Goal: Information Seeking & Learning: Learn about a topic

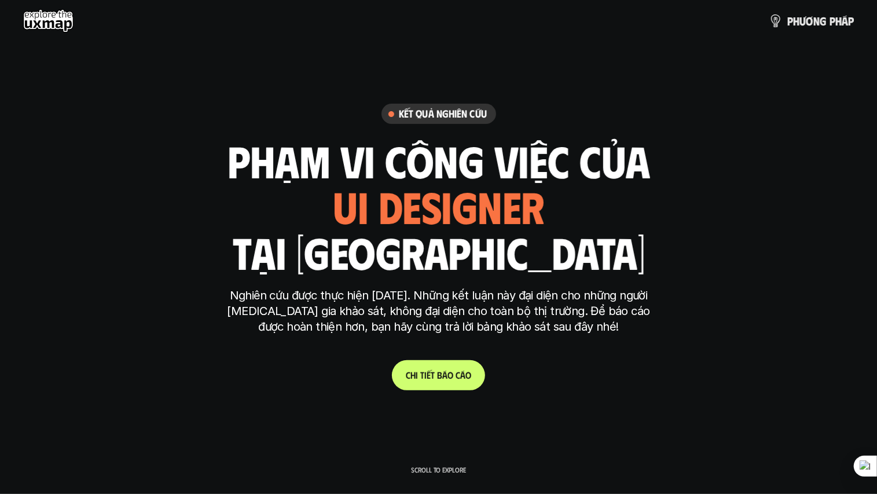
click at [58, 23] on use at bounding box center [48, 20] width 50 height 23
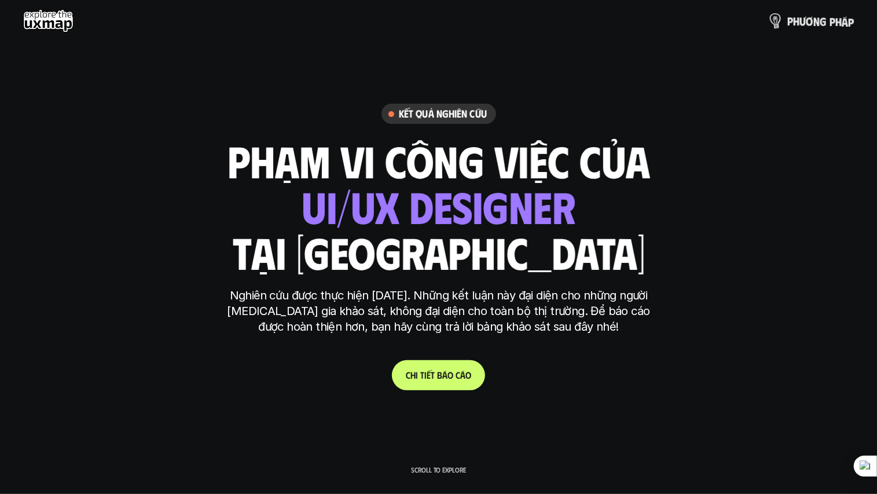
click at [811, 24] on p "p h ư ơ n g p h á p" at bounding box center [820, 20] width 67 height 13
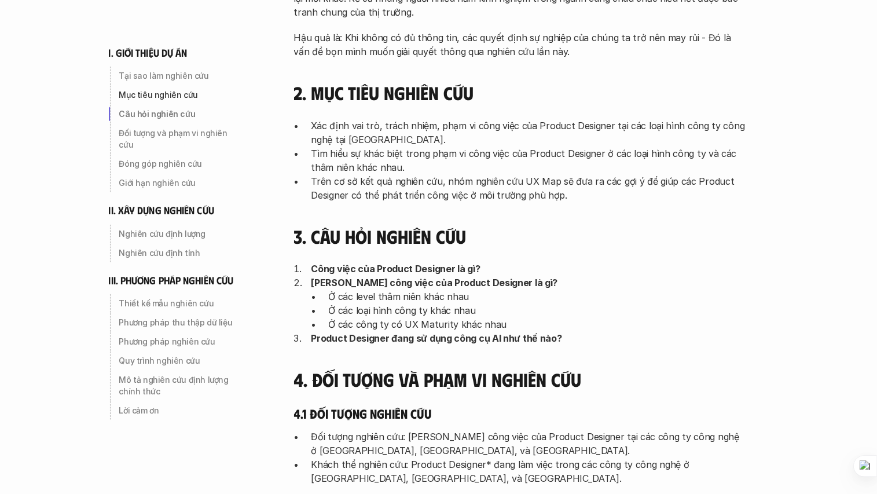
scroll to position [347, 0]
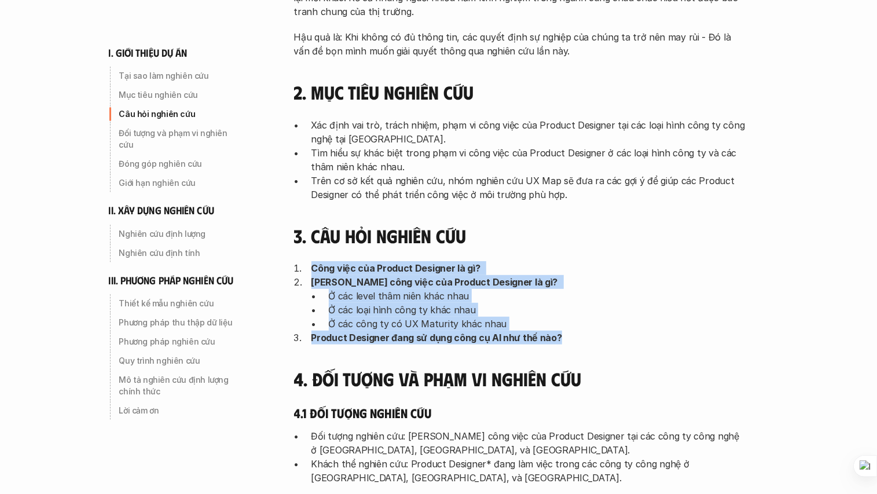
drag, startPoint x: 347, startPoint y: 264, endPoint x: 583, endPoint y: 339, distance: 248.2
click at [583, 339] on ol "Công việc của Product Designer là gì? Phạm vi công việc của Product Designer là…" at bounding box center [519, 302] width 451 height 83
drag, startPoint x: 583, startPoint y: 339, endPoint x: 521, endPoint y: 284, distance: 82.4
click at [521, 284] on p "[PERSON_NAME] công việc của Product Designer là gì?" at bounding box center [528, 282] width 434 height 14
click at [521, 281] on p "[PERSON_NAME] công việc của Product Designer là gì?" at bounding box center [528, 282] width 434 height 14
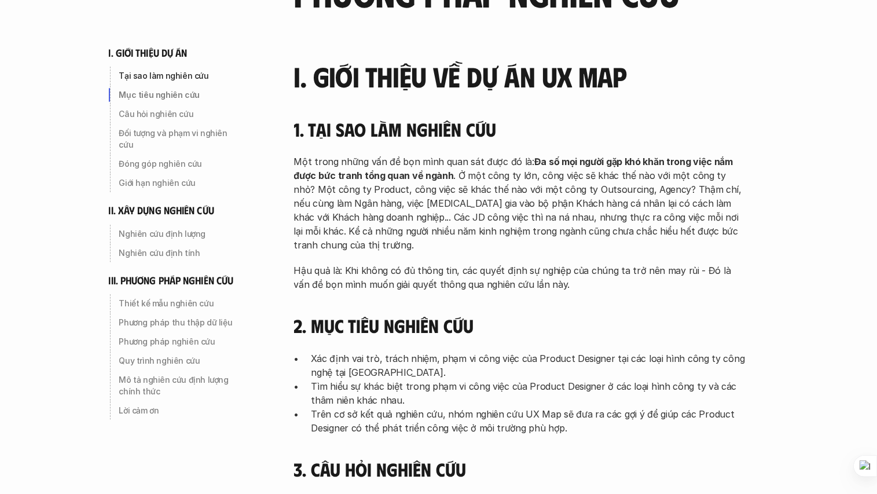
scroll to position [116, 0]
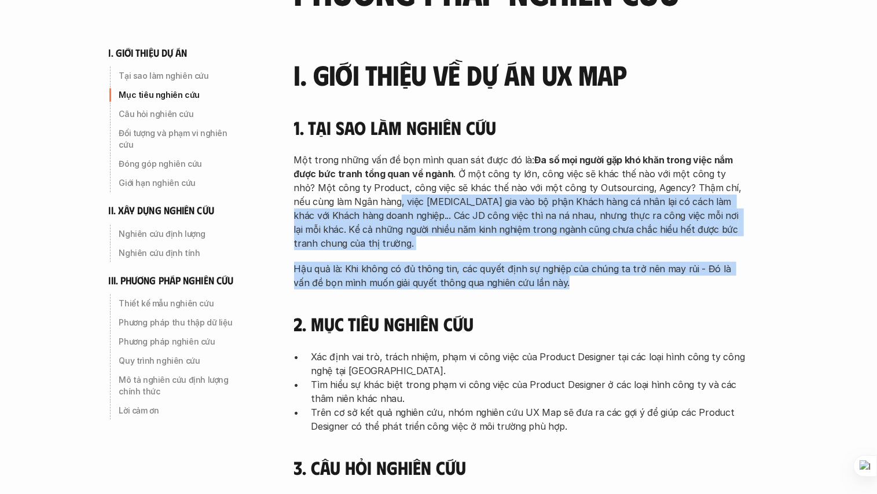
drag, startPoint x: 470, startPoint y: 207, endPoint x: 615, endPoint y: 290, distance: 166.2
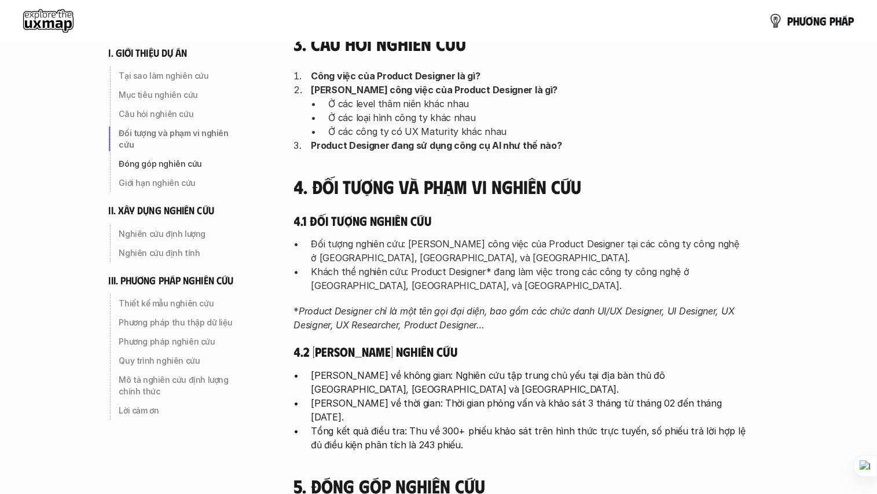
scroll to position [521, 0]
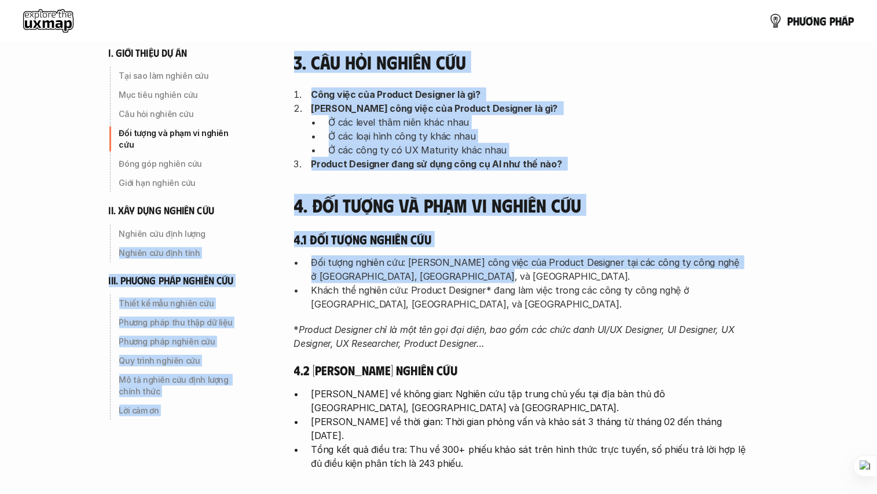
drag, startPoint x: 253, startPoint y: 215, endPoint x: 674, endPoint y: 285, distance: 425.9
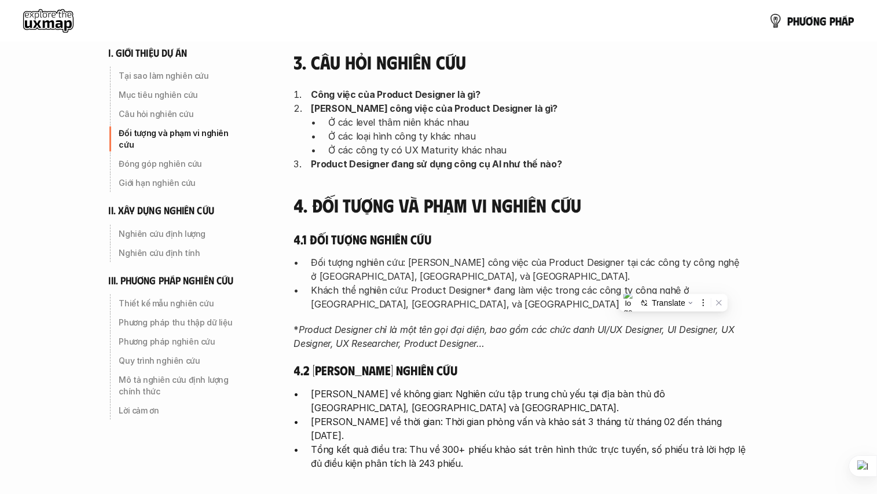
drag, startPoint x: 674, startPoint y: 285, endPoint x: 576, endPoint y: 330, distance: 107.4
click at [576, 332] on em "Product Designer chỉ là một tên gọi đại diện, bao gồm các chức danh UI/UX Desig…" at bounding box center [515, 335] width 443 height 25
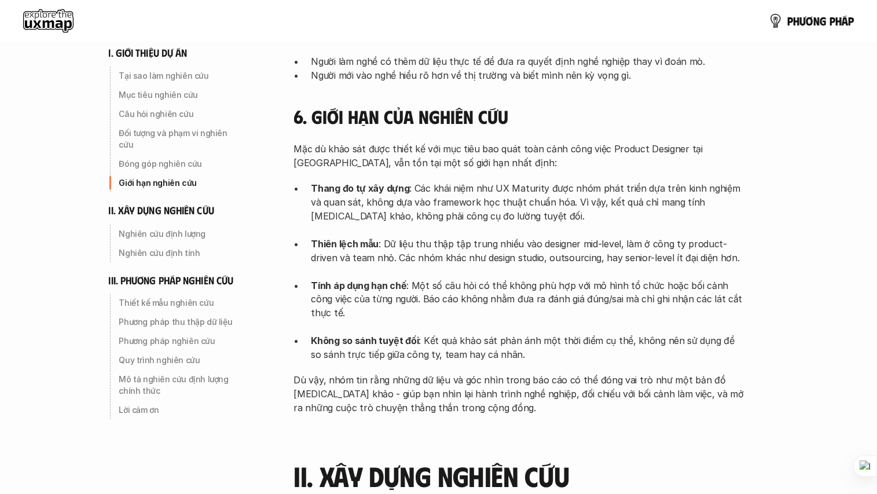
scroll to position [1099, 0]
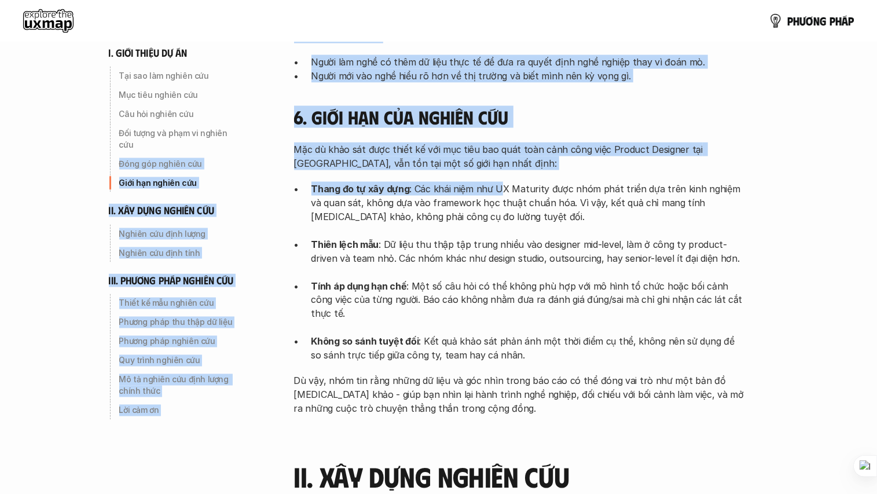
drag, startPoint x: 259, startPoint y: 128, endPoint x: 499, endPoint y: 180, distance: 245.0
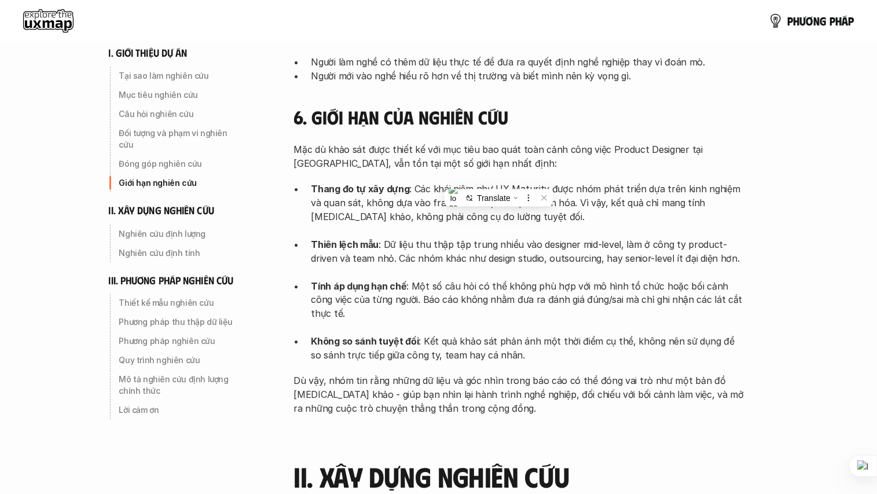
drag, startPoint x: 499, startPoint y: 180, endPoint x: 667, endPoint y: 215, distance: 171.4
click at [667, 215] on p "Thang đo tự xây dựng : Các khái niệm như UX Maturity được nhóm phát triển dựa t…" at bounding box center [528, 210] width 434 height 56
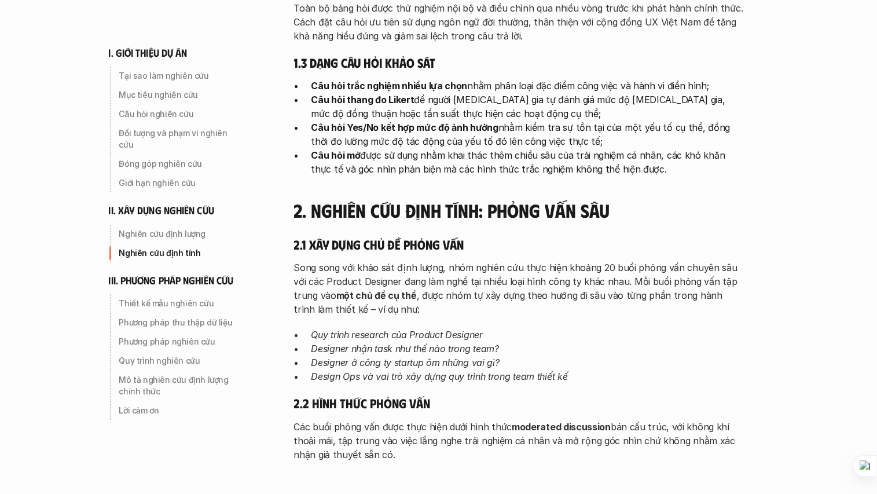
scroll to position [2141, 0]
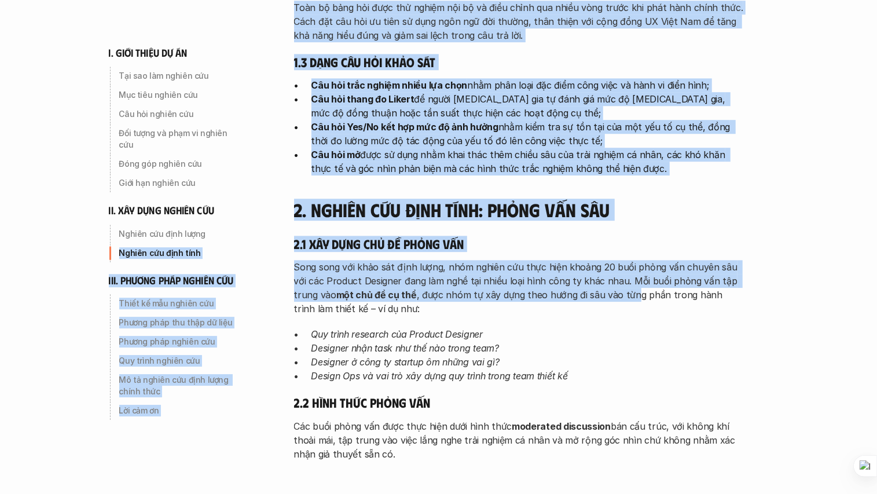
drag, startPoint x: 268, startPoint y: 207, endPoint x: 603, endPoint y: 240, distance: 336.7
click at [328, 260] on p "Song song với khảo sát định lượng, nhóm nghiên cứu thực hiện khoảng 20 buổi phỏ…" at bounding box center [519, 288] width 451 height 56
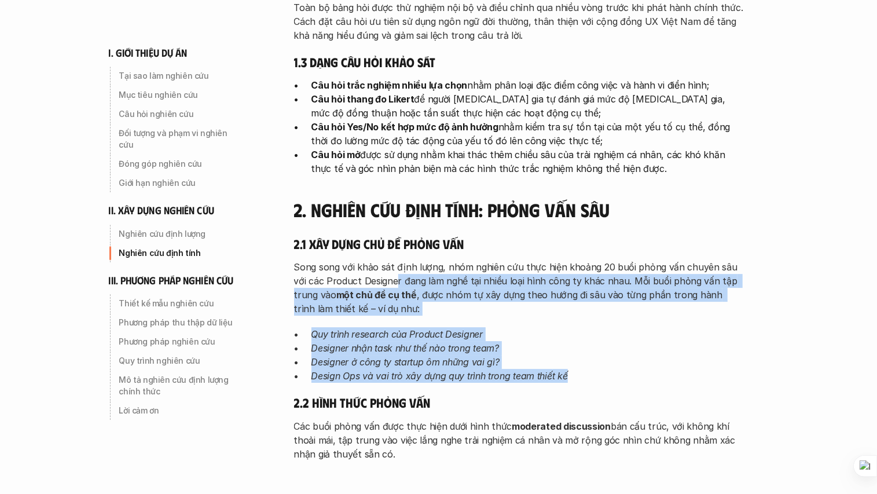
drag, startPoint x: 379, startPoint y: 226, endPoint x: 605, endPoint y: 323, distance: 245.7
click at [605, 323] on div "Song song với khảo sát định lượng, nhóm nghiên cứu thực hiện khoảng 20 buổi phỏ…" at bounding box center [519, 321] width 451 height 123
drag, startPoint x: 605, startPoint y: 323, endPoint x: 487, endPoint y: 254, distance: 136.7
click at [487, 260] on p "Song song với khảo sát định lượng, nhóm nghiên cứu thực hiện khoảng 20 buổi phỏ…" at bounding box center [519, 288] width 451 height 56
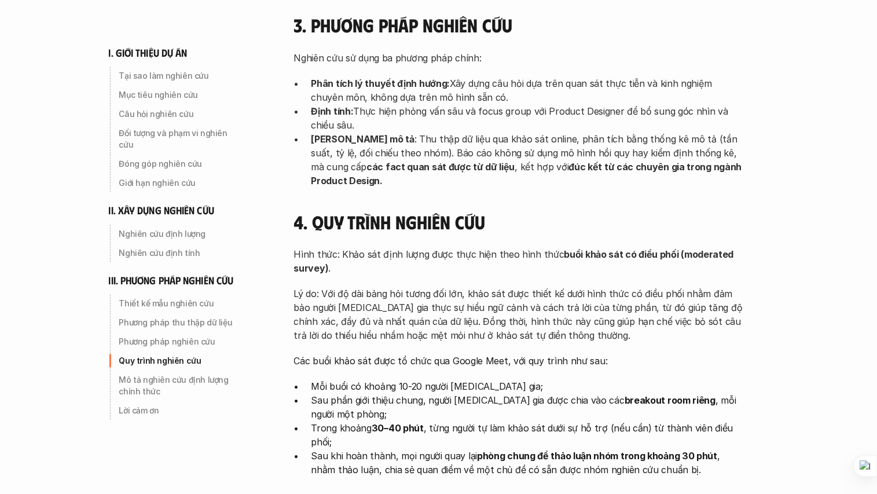
scroll to position [3472, 0]
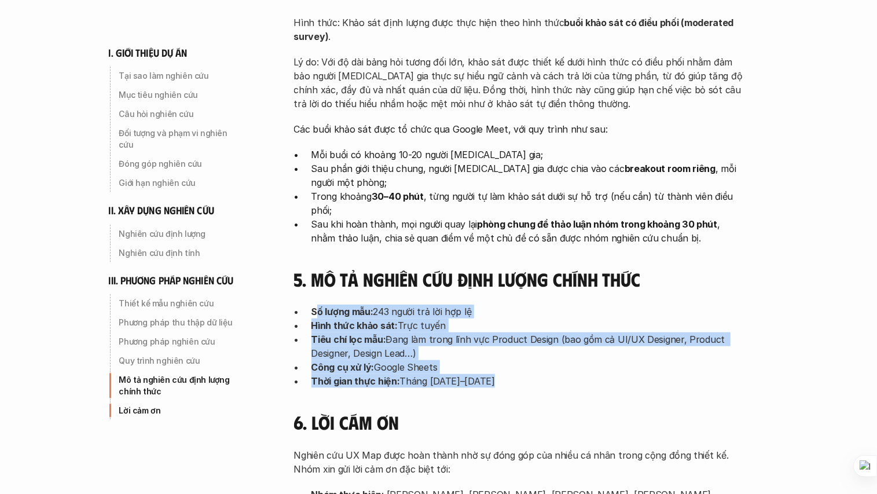
drag, startPoint x: 315, startPoint y: 211, endPoint x: 532, endPoint y: 287, distance: 230.6
click at [532, 304] on ul "Số lượng mẫu: 243 người trả lời hợp lệ Hình thức khảo sát: Trực tuyến Tiêu chí …" at bounding box center [519, 345] width 451 height 83
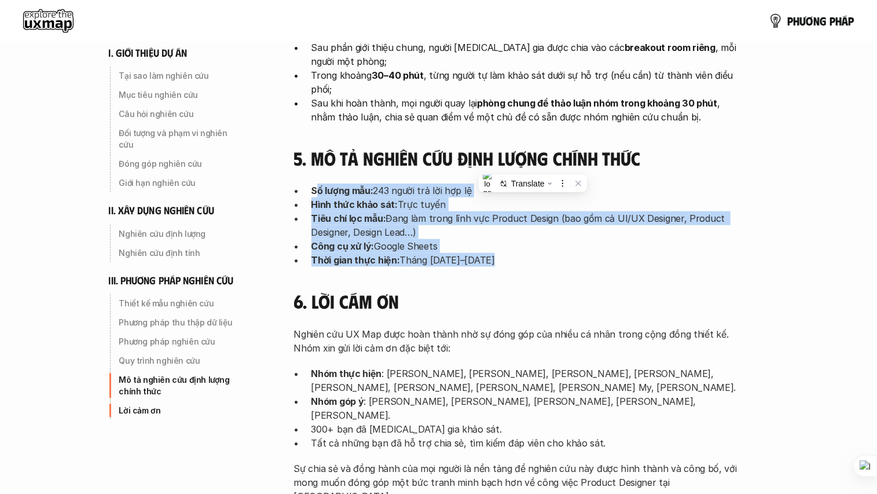
scroll to position [3592, 0]
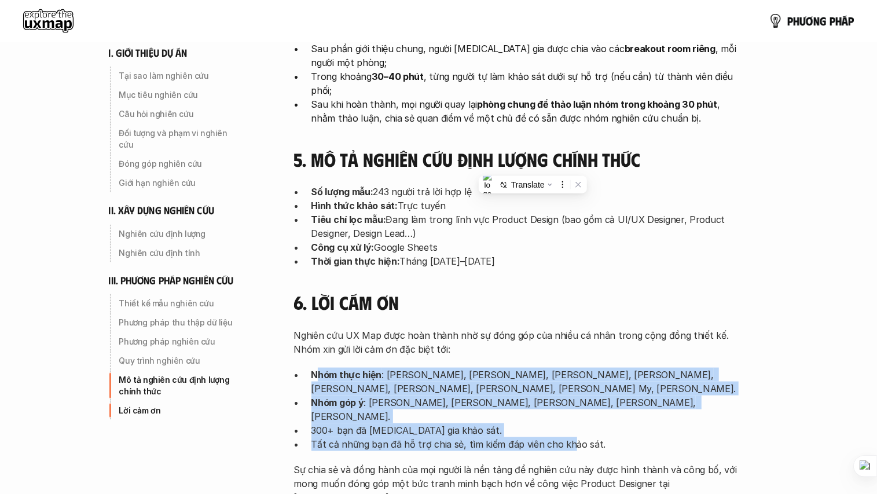
drag, startPoint x: 382, startPoint y: 282, endPoint x: 577, endPoint y: 330, distance: 201.3
click at [575, 329] on div "Nghiên cứu UX Map được hoàn thành nhờ sự đóng góp của nhiều cá nhân trong cộng …" at bounding box center [519, 416] width 451 height 176
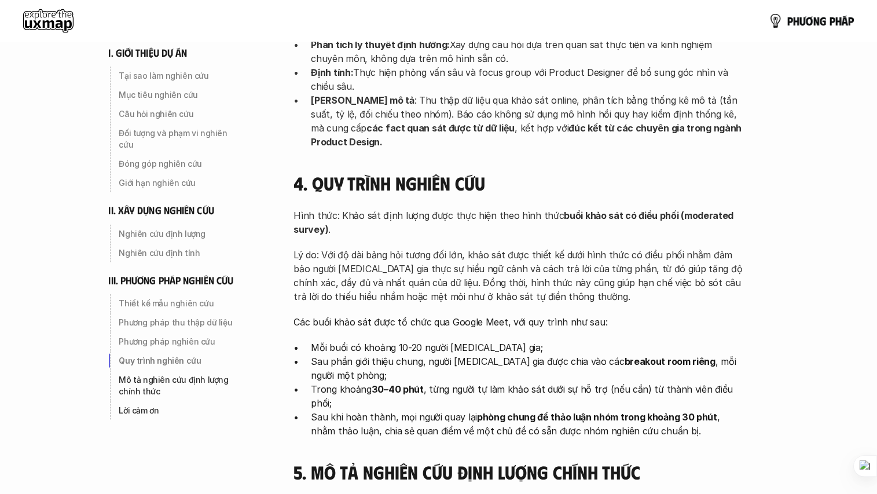
scroll to position [3244, 0]
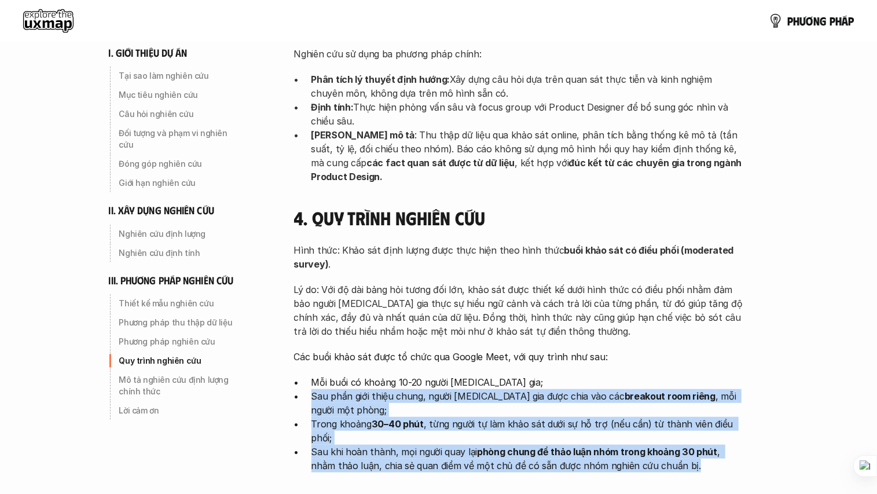
drag, startPoint x: 309, startPoint y: 311, endPoint x: 674, endPoint y: 377, distance: 371.1
click at [674, 377] on div "IIi. phương pháp nghiên cứu 1. Thiết kế mẫu nghiên cứu Xác định tổng thể mẫu ng…" at bounding box center [519, 127] width 451 height 1448
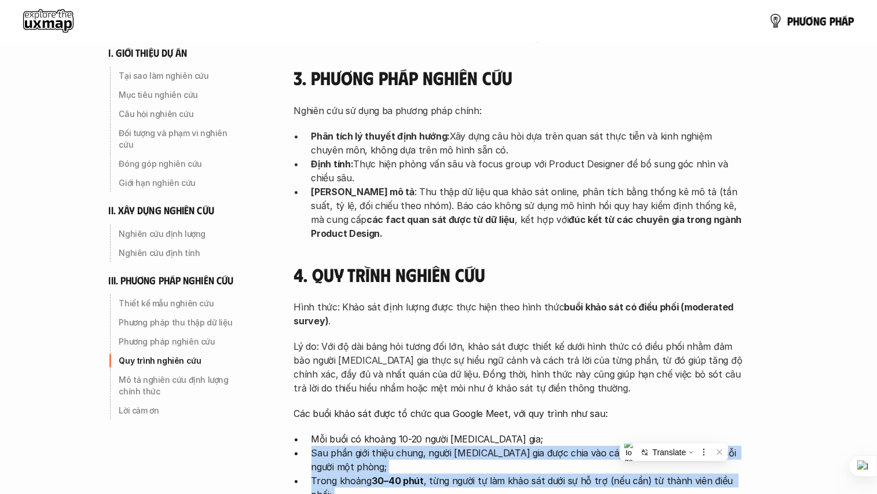
scroll to position [3186, 0]
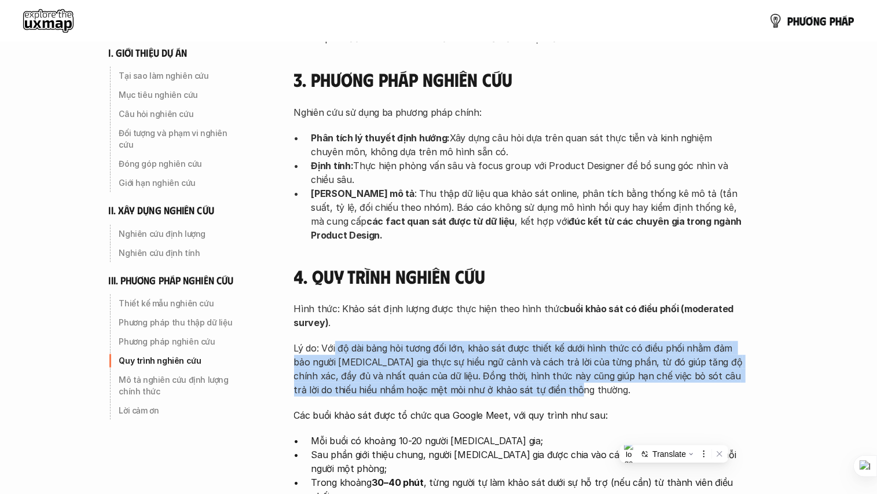
drag, startPoint x: 336, startPoint y: 259, endPoint x: 548, endPoint y: 306, distance: 217.5
click at [548, 341] on p "Lý do: Với độ dài bảng hỏi tương đối lớn, khảo sát được thiết kế dưới hình thức…" at bounding box center [519, 369] width 451 height 56
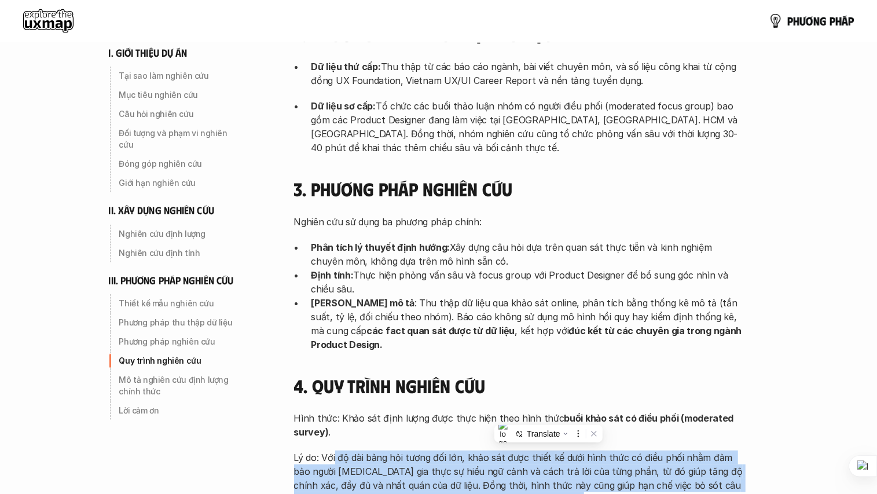
scroll to position [3070, 0]
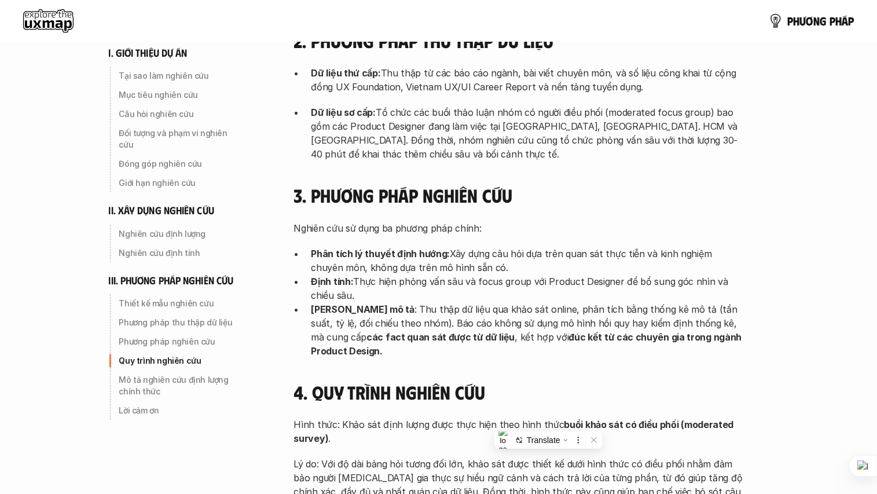
click at [594, 247] on p "Phân tích lý thuyết định hướng: Xây dựng câu hỏi dựa trên quan sát thực tiễn và…" at bounding box center [528, 261] width 434 height 28
drag, startPoint x: 301, startPoint y: 172, endPoint x: 549, endPoint y: 200, distance: 249.8
click at [549, 221] on div "Nghiên cứu sử dụng ba phương pháp chính: Phân tích lý thuyết định hướng: Xây dự…" at bounding box center [519, 289] width 451 height 137
drag, startPoint x: 549, startPoint y: 200, endPoint x: 455, endPoint y: 206, distance: 94.5
click at [455, 274] on p "Định tính: Thực hiện phỏng vấn sâu và focus group với Product Designer để bổ su…" at bounding box center [528, 288] width 434 height 28
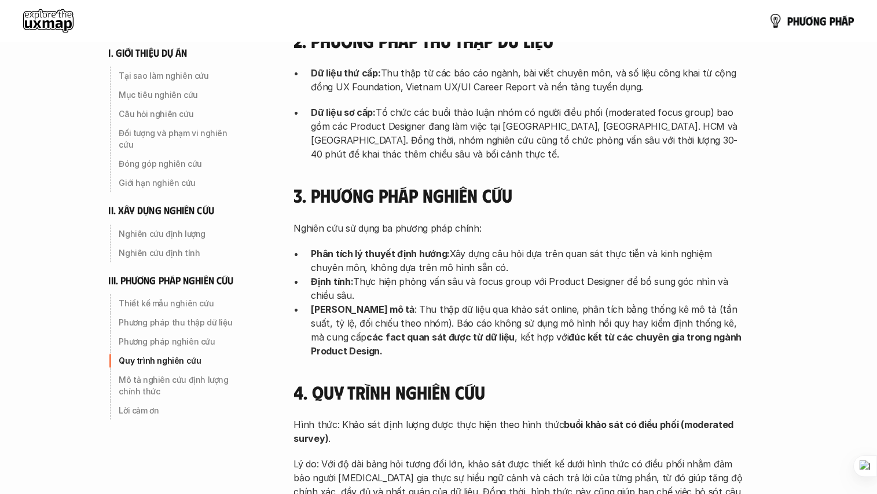
drag, startPoint x: 362, startPoint y: 226, endPoint x: 393, endPoint y: 248, distance: 38.7
click at [393, 248] on ul "Phân tích lý thuyết định hướng: Xây dựng câu hỏi dựa trên quan sát thực tiễn và…" at bounding box center [519, 302] width 451 height 111
click at [675, 302] on p "[PERSON_NAME] mô tả : Thu thập dữ liệu qua khảo sát online, phân tích bằng thốn…" at bounding box center [528, 330] width 434 height 56
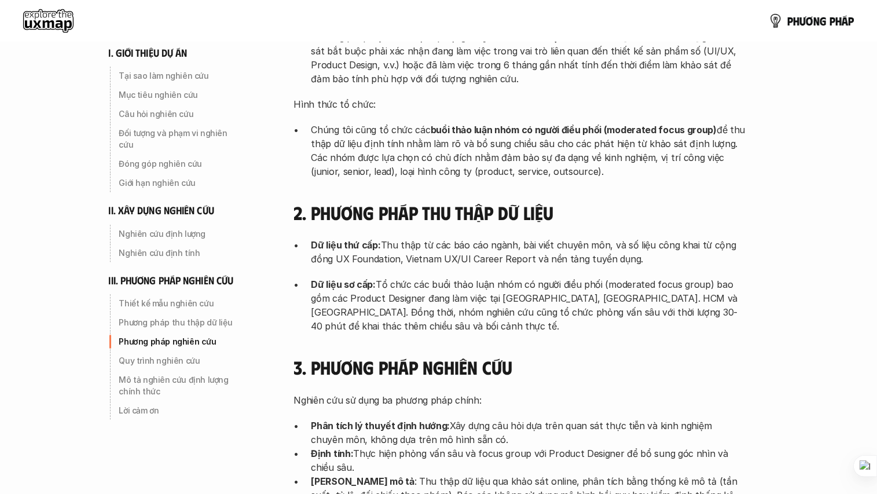
scroll to position [2897, 0]
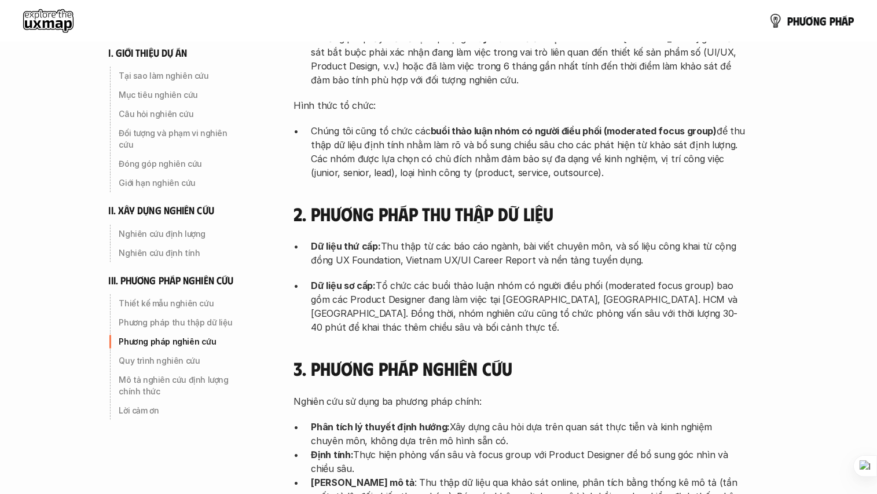
drag, startPoint x: 380, startPoint y: 167, endPoint x: 635, endPoint y: 200, distance: 256.7
click at [635, 203] on div "2. Phương pháp thu thập dữ liệu Dữ liệu thứ cấp: Thu thập từ các báo cáo ngành,…" at bounding box center [519, 268] width 451 height 131
drag, startPoint x: 635, startPoint y: 200, endPoint x: 470, endPoint y: 180, distance: 166.2
click at [470, 239] on p "Dữ liệu thứ cấp: Thu thập từ các báo cáo ngành, bài viết chuyên môn, và số liệu…" at bounding box center [528, 253] width 434 height 28
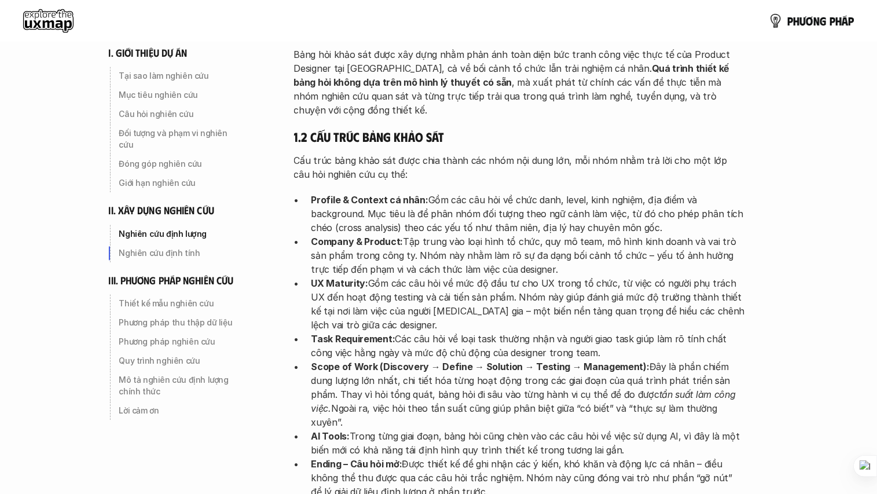
scroll to position [1393, 0]
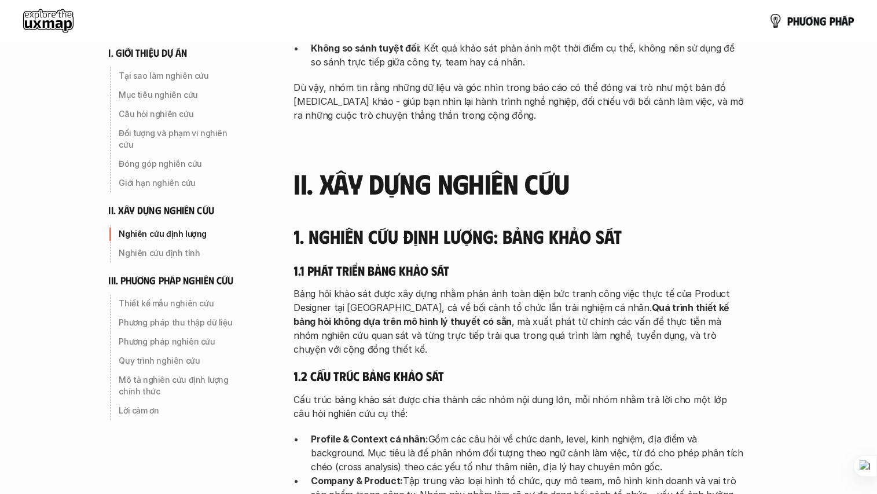
click at [36, 27] on use at bounding box center [48, 20] width 50 height 23
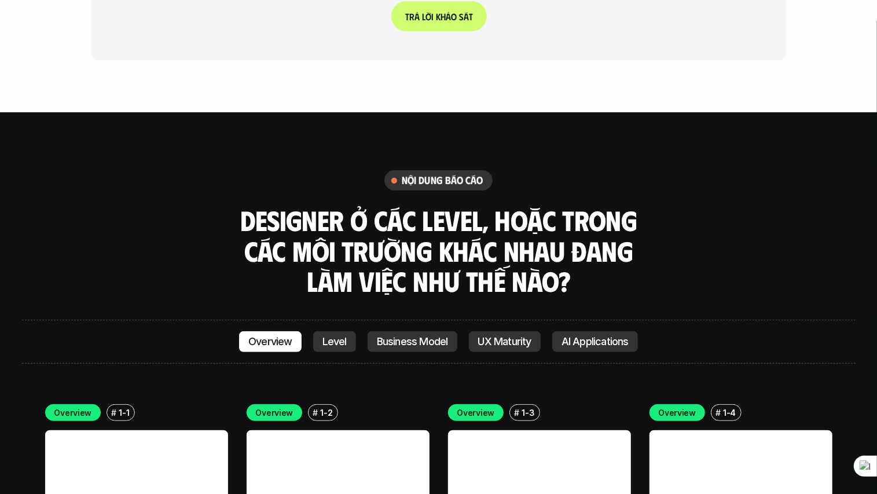
scroll to position [2835, 0]
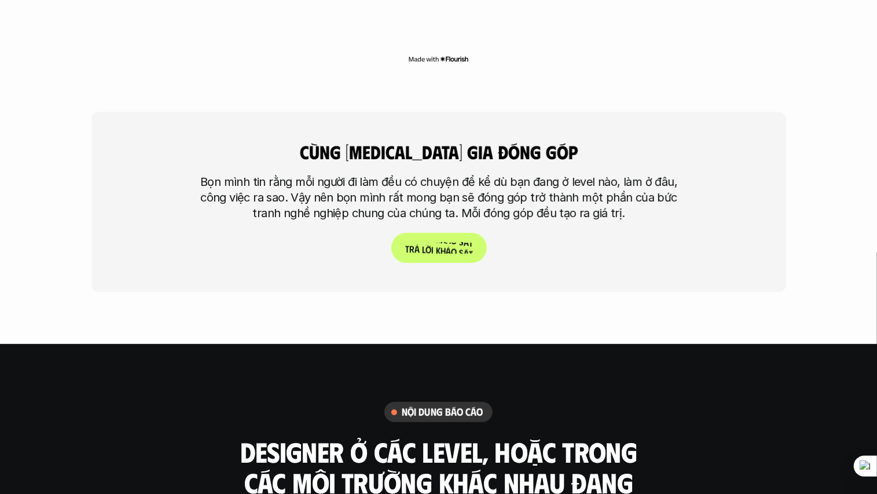
click at [433, 233] on span at bounding box center [434, 238] width 2 height 11
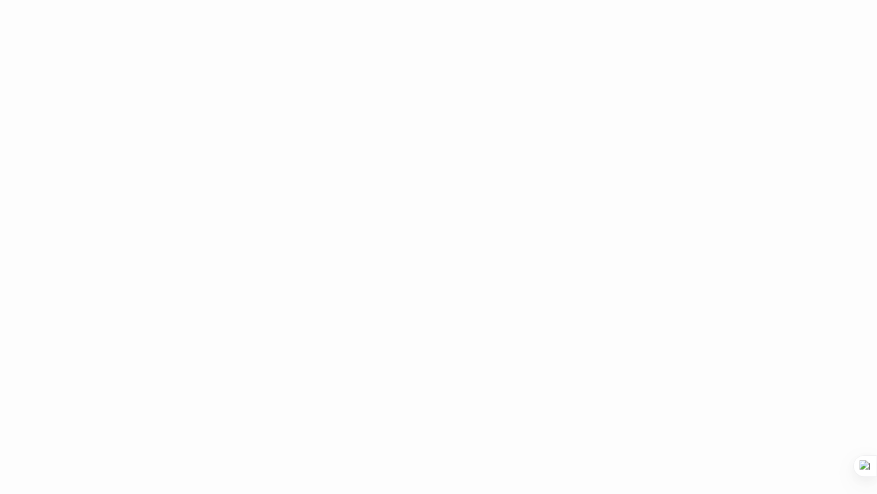
scroll to position [2046, 0]
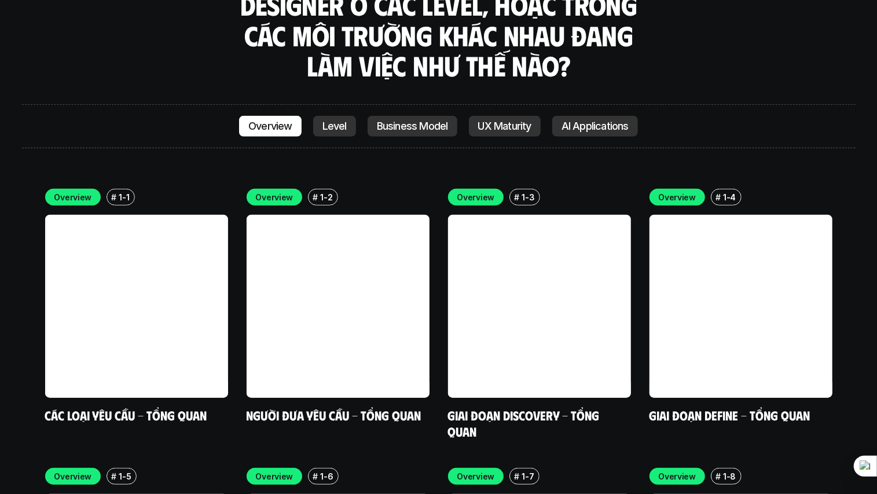
scroll to position [3298, 0]
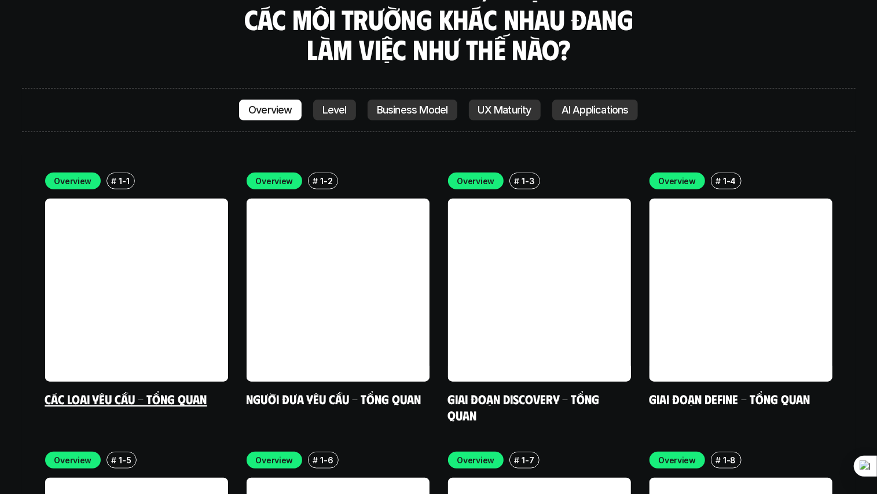
click at [122, 209] on link at bounding box center [136, 289] width 183 height 183
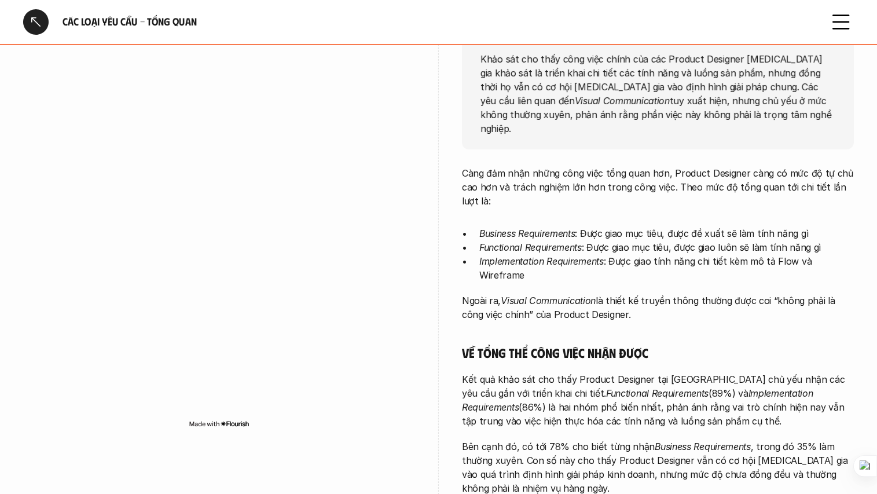
scroll to position [231, 0]
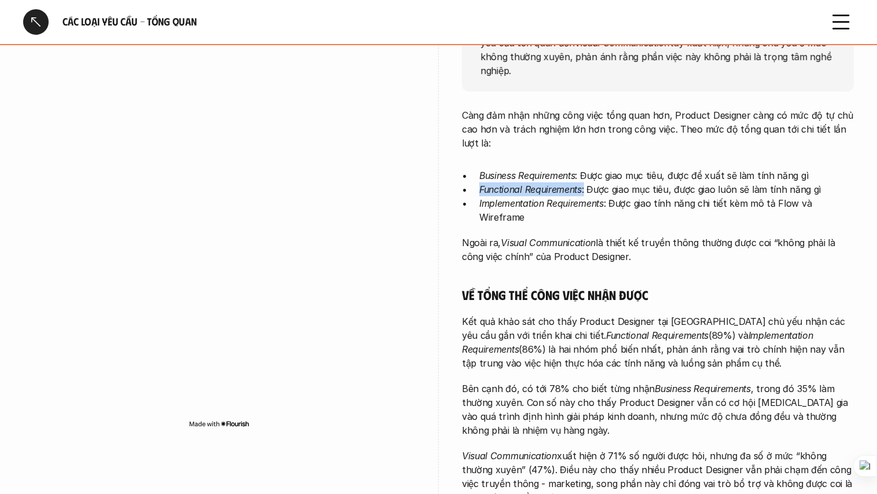
drag, startPoint x: 478, startPoint y: 174, endPoint x: 585, endPoint y: 179, distance: 107.2
click at [585, 179] on ul "Business Requirements : Được giao mục tiêu, được đề xuất sẽ làm tính năng gì Fu…" at bounding box center [658, 196] width 392 height 56
drag, startPoint x: 585, startPoint y: 179, endPoint x: 492, endPoint y: 197, distance: 94.8
click at [492, 197] on div "Càng đảm nhận những công việc tổng quan hơn, Product Designer càng có mức độ tự…" at bounding box center [658, 399] width 392 height 583
drag, startPoint x: 473, startPoint y: 187, endPoint x: 561, endPoint y: 192, distance: 88.1
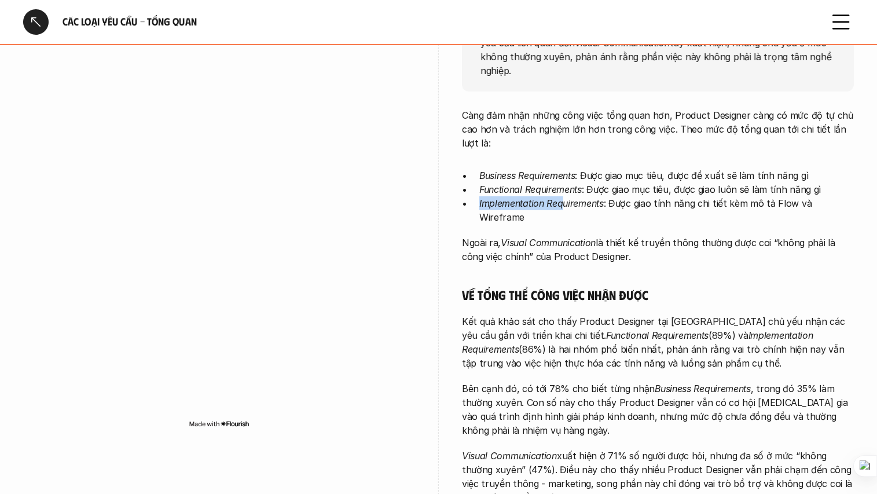
click at [561, 192] on ul "Business Requirements : Được giao mục tiêu, được đề xuất sẽ làm tính năng gì Fu…" at bounding box center [658, 196] width 392 height 56
click at [479, 168] on li "Business Requirements : Được giao mục tiêu, được đề xuất sẽ làm tính năng gì" at bounding box center [666, 175] width 374 height 14
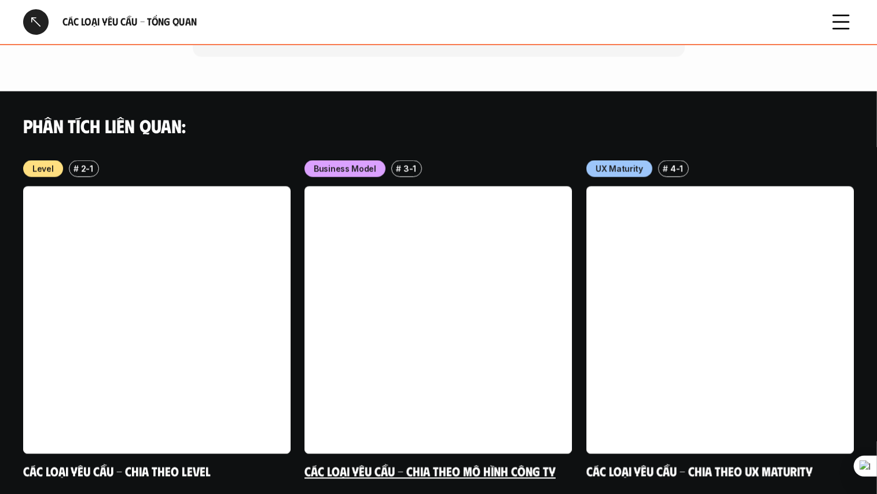
scroll to position [1184, 0]
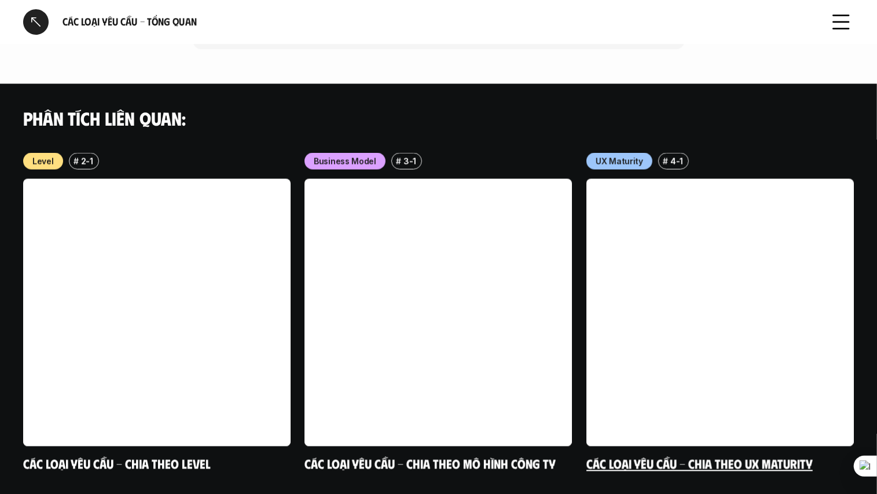
click at [745, 265] on link at bounding box center [719, 312] width 267 height 267
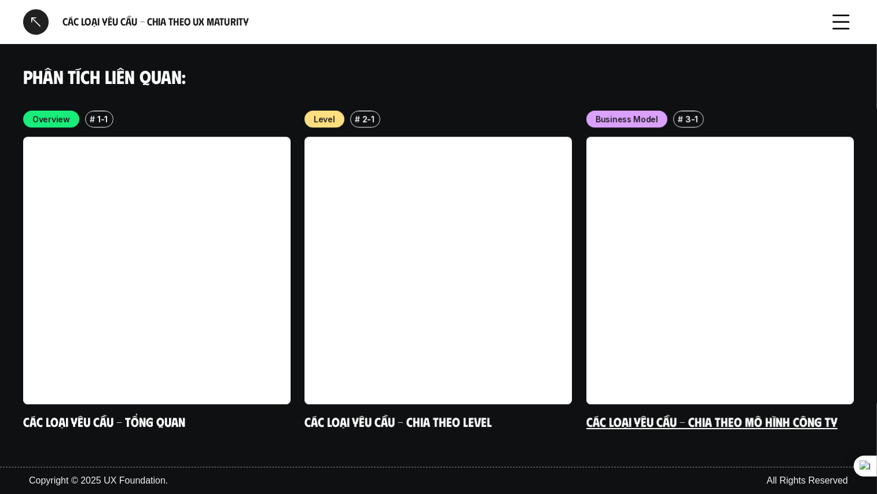
scroll to position [2097, 0]
click at [32, 18] on div at bounding box center [35, 21] width 25 height 25
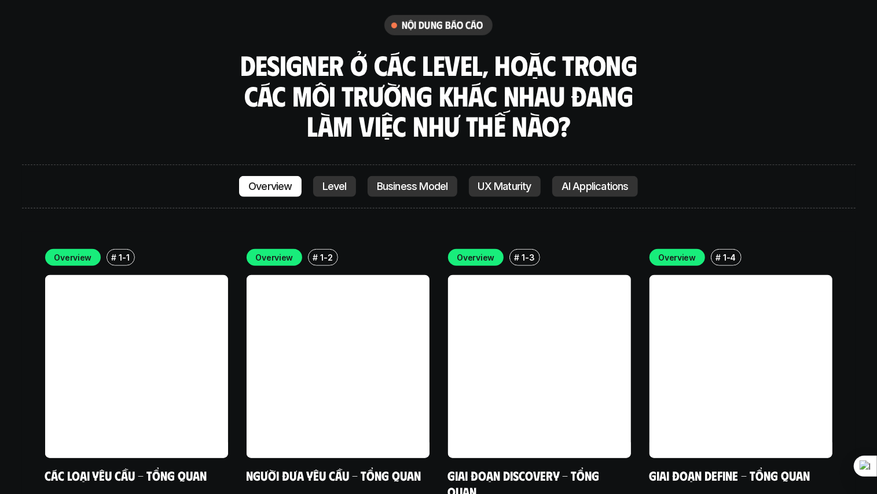
scroll to position [2875, 0]
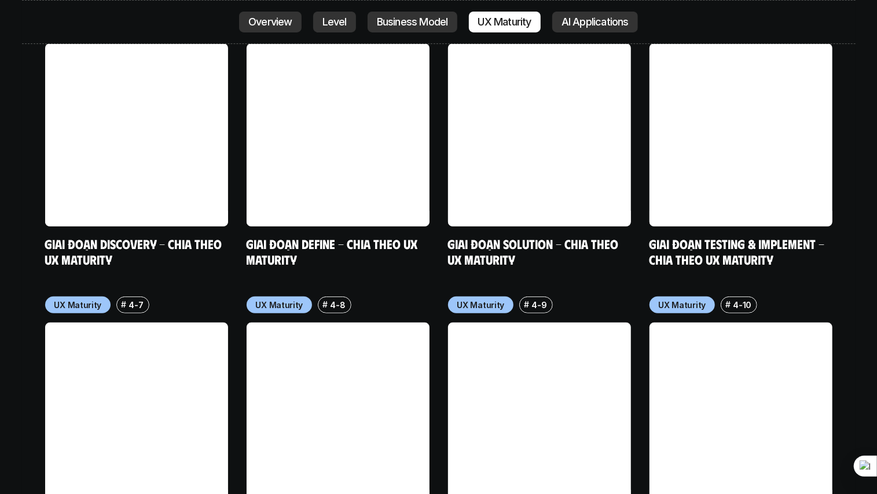
scroll to position [6048, 0]
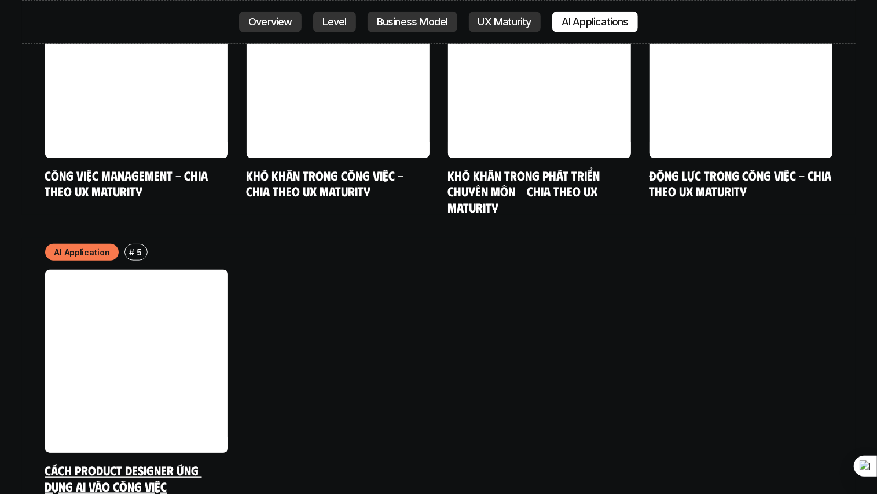
click at [115, 283] on link at bounding box center [136, 361] width 183 height 183
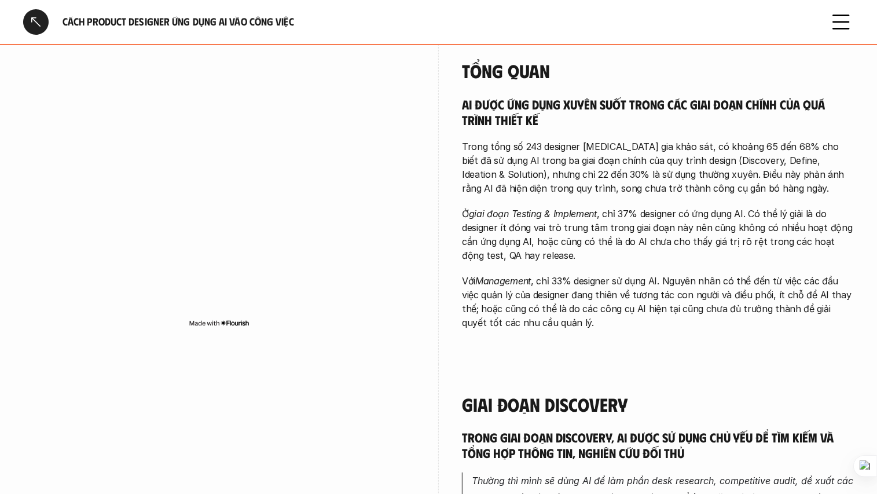
scroll to position [289, 0]
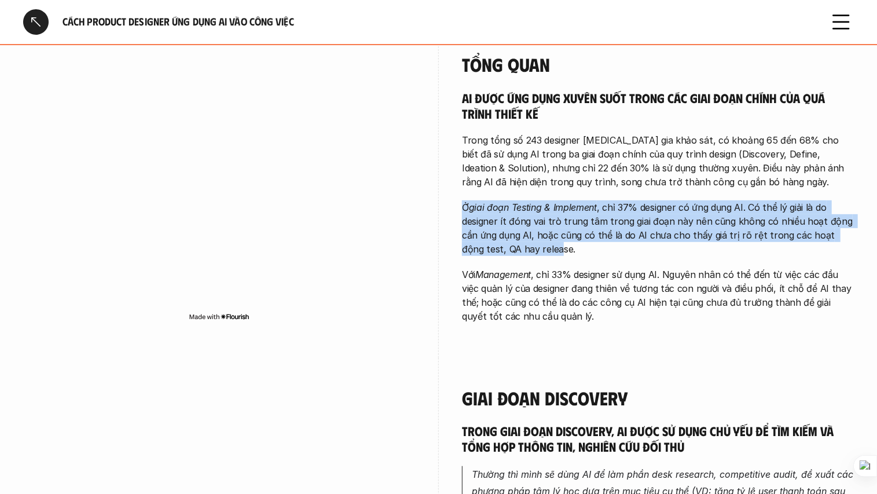
drag, startPoint x: 454, startPoint y: 206, endPoint x: 535, endPoint y: 251, distance: 93.0
click at [535, 251] on div "overview AI đã bắt đầu được designer trong khảo sát ứng dụng xuyên suốt trong q…" at bounding box center [438, 128] width 830 height 459
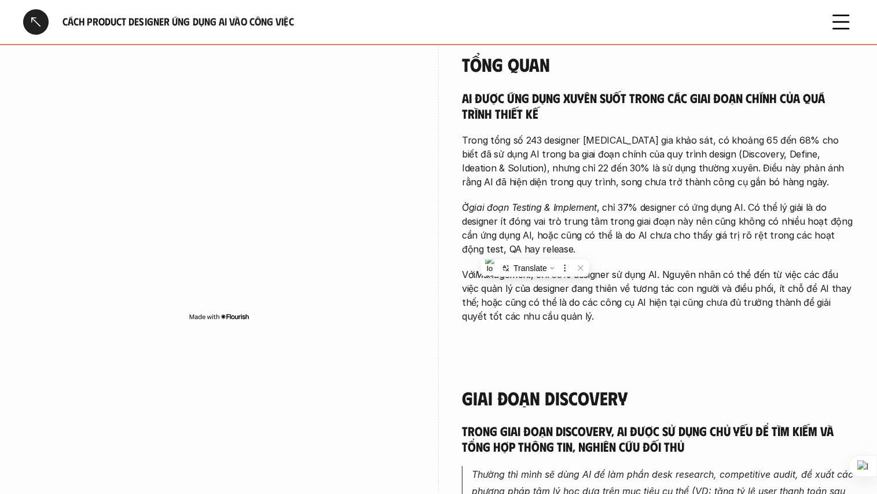
drag, startPoint x: 535, startPoint y: 251, endPoint x: 464, endPoint y: 284, distance: 78.7
click at [464, 284] on p "Với Management , chỉ 33% designer sử dụng AI. Nguyên nhân có thể đến từ việc cá…" at bounding box center [658, 295] width 392 height 56
click at [463, 284] on p "Với Management , chỉ 33% designer sử dụng AI. Nguyên nhân có thể đến từ việc cá…" at bounding box center [658, 295] width 392 height 56
drag, startPoint x: 463, startPoint y: 284, endPoint x: 598, endPoint y: 288, distance: 134.3
click at [598, 288] on p "Với Management , chỉ 33% designer sử dụng AI. Nguyên nhân có thể đến từ việc cá…" at bounding box center [658, 295] width 392 height 56
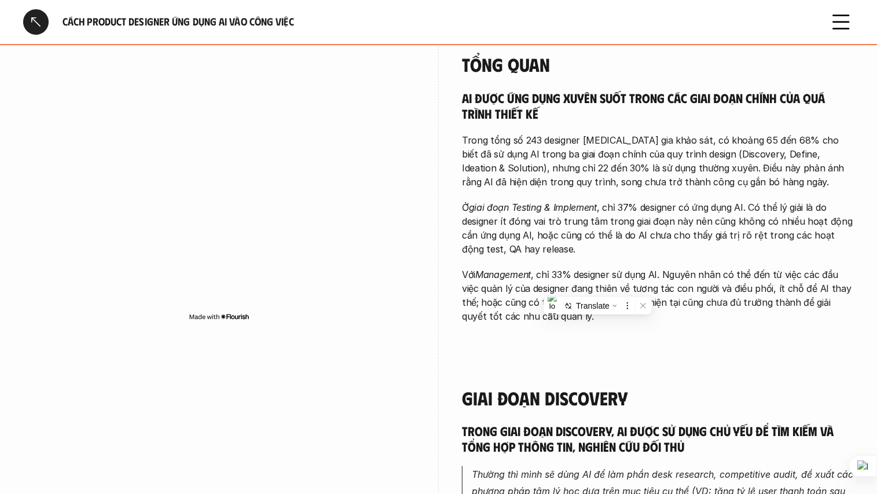
drag, startPoint x: 598, startPoint y: 288, endPoint x: 502, endPoint y: 267, distance: 98.3
click at [502, 267] on p "Với Management , chỉ 33% designer sử dụng AI. Nguyên nhân có thể đến từ việc cá…" at bounding box center [658, 295] width 392 height 56
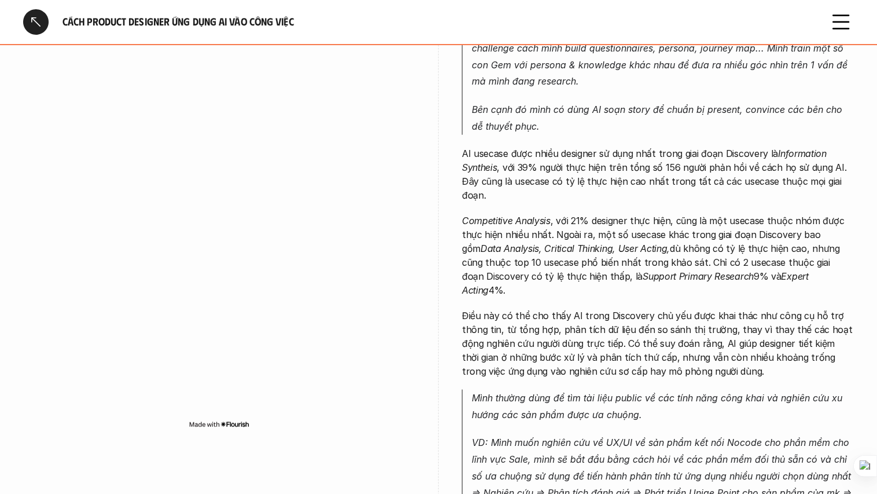
scroll to position [521, 0]
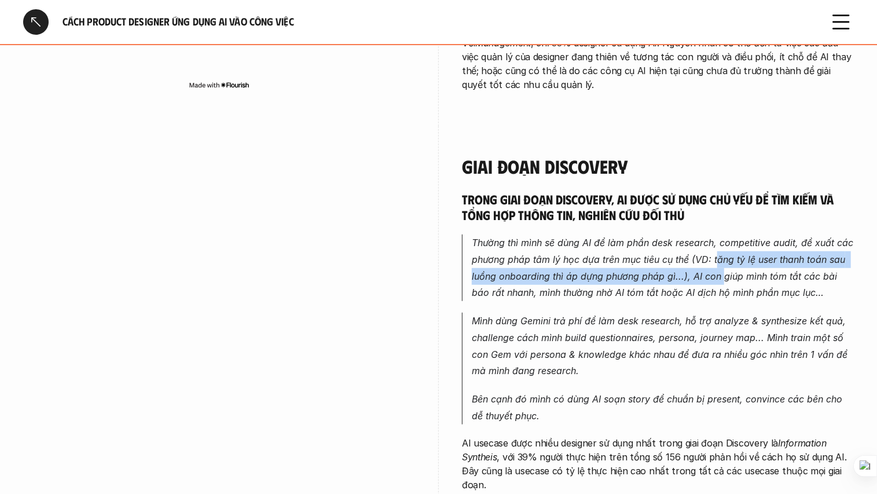
drag, startPoint x: 713, startPoint y: 258, endPoint x: 722, endPoint y: 274, distance: 17.6
click at [722, 274] on em "Thường thì mình sẽ dùng AI để làm phần desk research, competitive audit, đề xuấ…" at bounding box center [664, 267] width 384 height 61
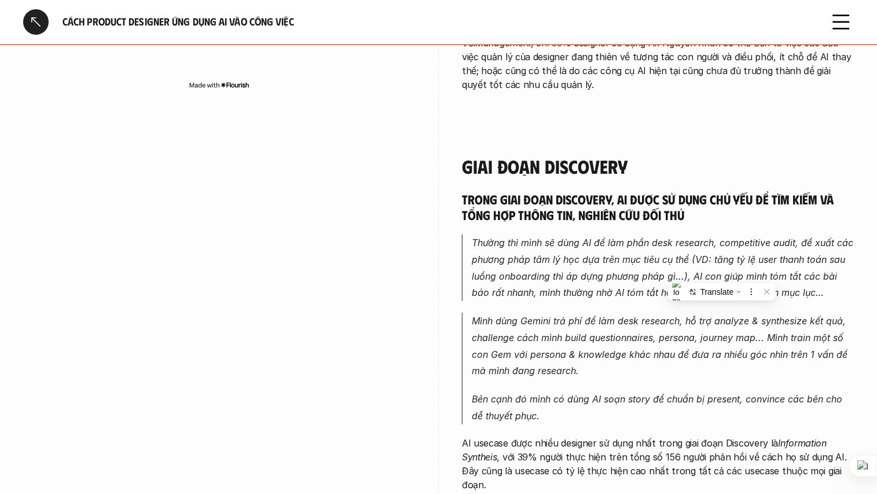
drag, startPoint x: 722, startPoint y: 274, endPoint x: 671, endPoint y: 254, distance: 54.6
click at [672, 253] on p "Thường thì mình sẽ dùng AI để làm phần desk research, competitive audit, đề xuấ…" at bounding box center [663, 267] width 382 height 67
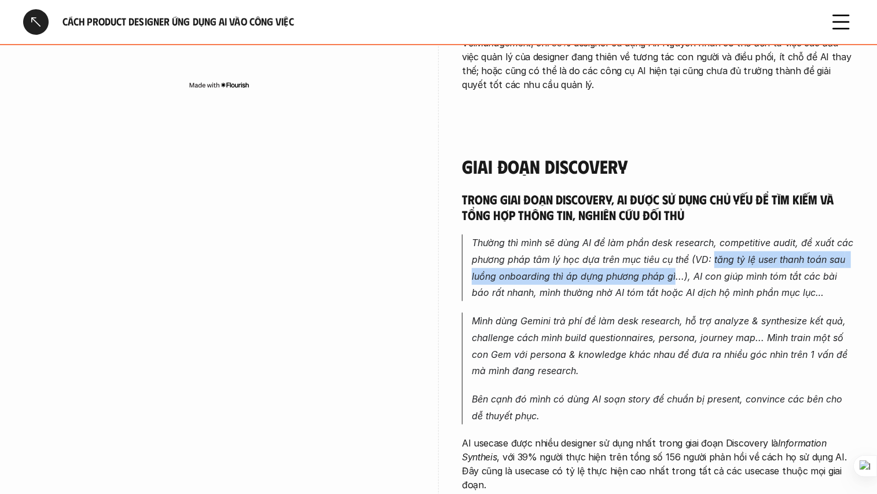
drag, startPoint x: 713, startPoint y: 258, endPoint x: 674, endPoint y: 273, distance: 41.4
click at [674, 273] on em "Thường thì mình sẽ dùng AI để làm phần desk research, competitive audit, đề xuấ…" at bounding box center [664, 267] width 384 height 61
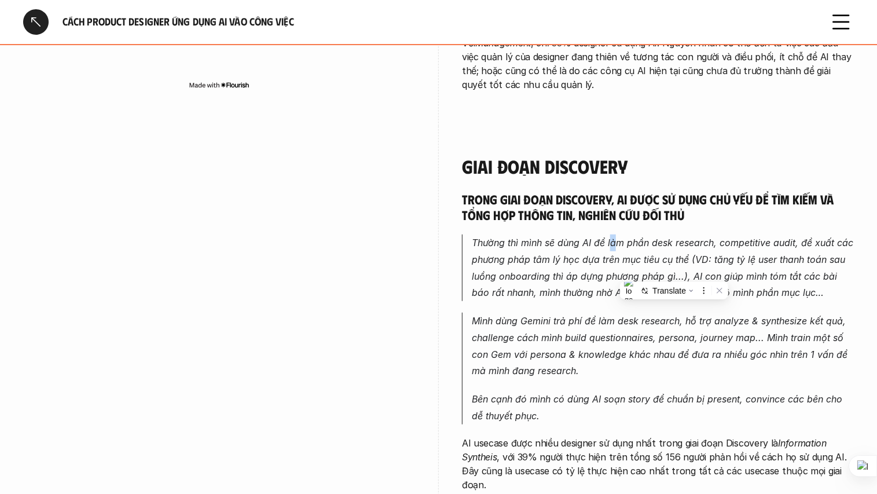
drag, startPoint x: 674, startPoint y: 273, endPoint x: 613, endPoint y: 231, distance: 73.7
drag, startPoint x: 613, startPoint y: 231, endPoint x: 530, endPoint y: 225, distance: 83.5
drag, startPoint x: 688, startPoint y: 275, endPoint x: 690, endPoint y: 282, distance: 7.2
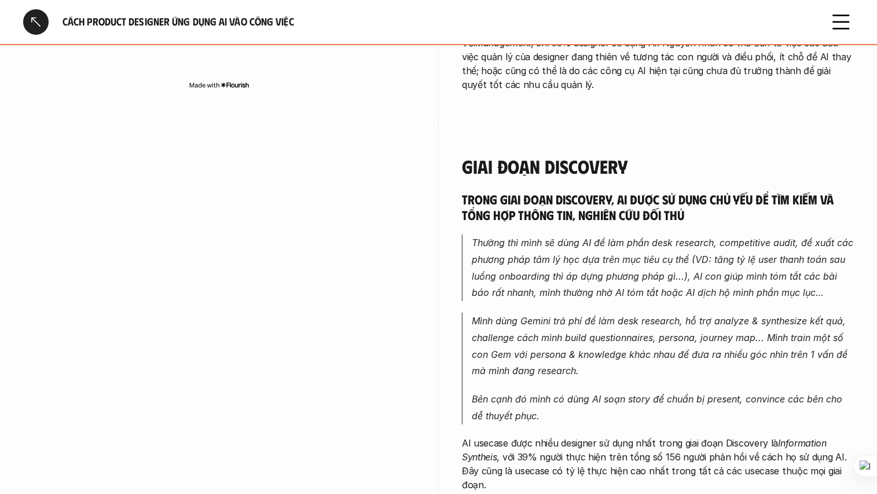
click at [691, 290] on em "Thường thì mình sẽ dùng AI để làm phần desk research, competitive audit, đề xuấ…" at bounding box center [664, 267] width 384 height 61
drag, startPoint x: 687, startPoint y: 272, endPoint x: 680, endPoint y: 277, distance: 8.3
click at [680, 277] on em "Thường thì mình sẽ dùng AI để làm phần desk research, competitive audit, đề xuấ…" at bounding box center [664, 267] width 384 height 61
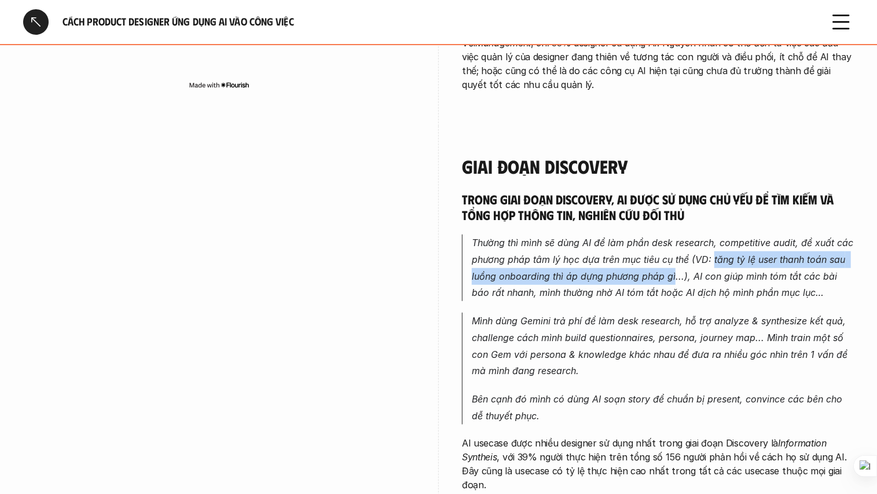
drag, startPoint x: 716, startPoint y: 263, endPoint x: 674, endPoint y: 277, distance: 45.0
click at [674, 277] on em "Thường thì mình sẽ dùng AI để làm phần desk research, competitive audit, đề xuấ…" at bounding box center [664, 267] width 384 height 61
copy em "tăng tỷ lệ user thanh toán sau luồng onboarding thì áp dựng phương pháp gì"
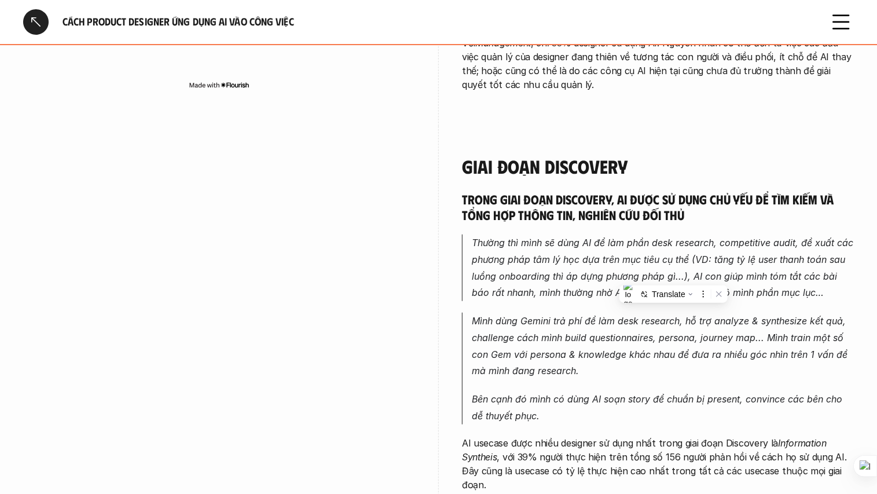
click at [542, 234] on p "Thường thì mình sẽ dùng AI để làm phần desk research, competitive audit, đề xuấ…" at bounding box center [663, 267] width 382 height 67
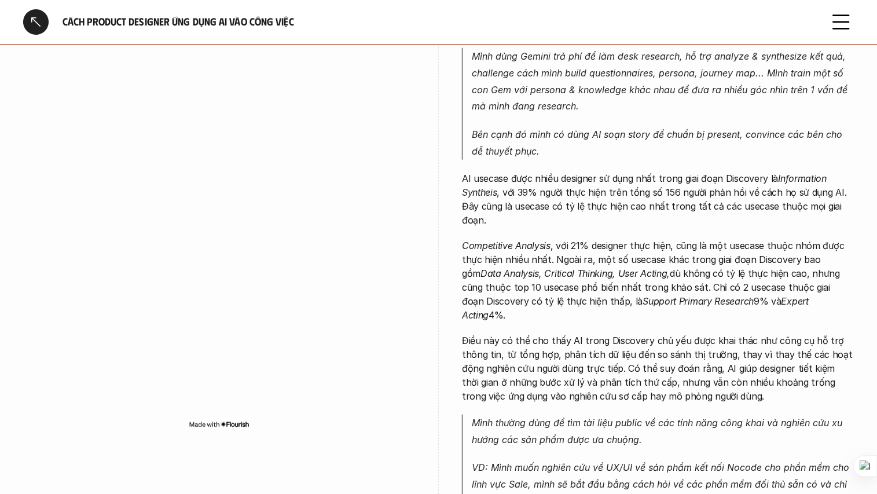
scroll to position [810, 0]
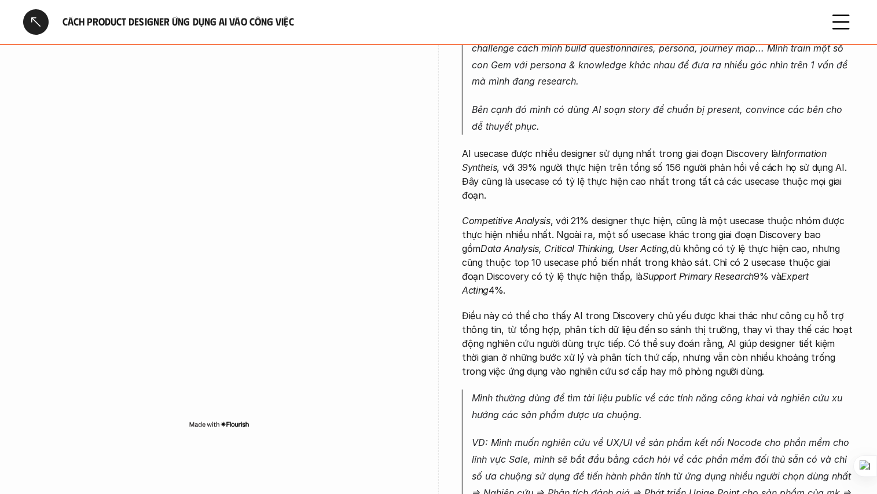
click at [512, 308] on p "Điều này có thể cho thấy AI trong Discovery chủ yếu được khai thác như công cụ …" at bounding box center [658, 342] width 392 height 69
drag, startPoint x: 512, startPoint y: 308, endPoint x: 669, endPoint y: 164, distance: 213.4
click at [669, 164] on p "AI usecase được nhiều designer sử dụng nhất trong giai đoạn Discovery là Inform…" at bounding box center [658, 174] width 392 height 56
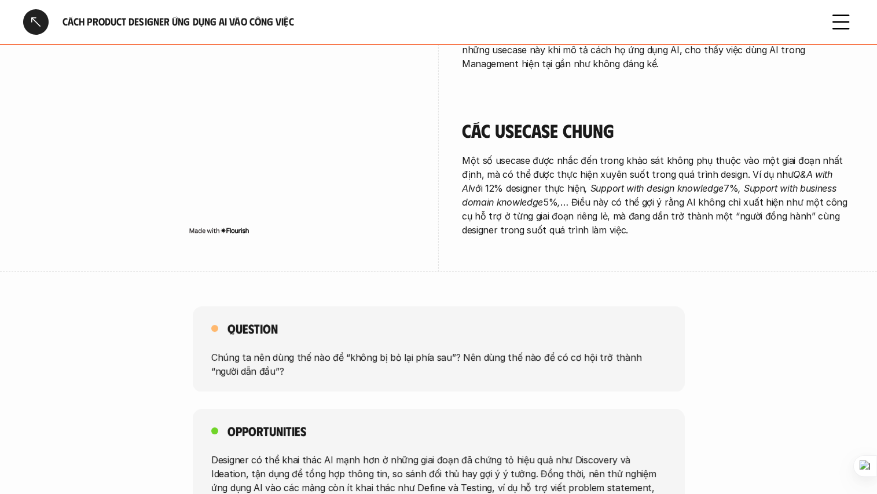
scroll to position [2170, 0]
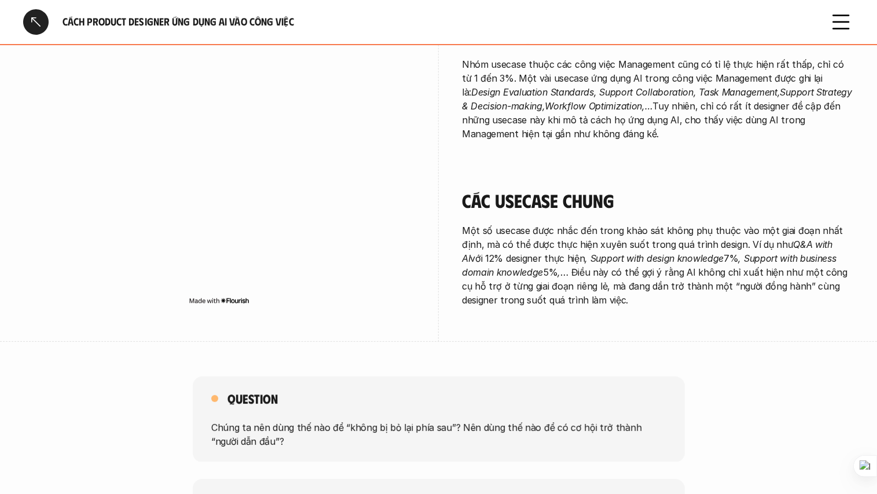
click at [43, 24] on div at bounding box center [35, 21] width 25 height 25
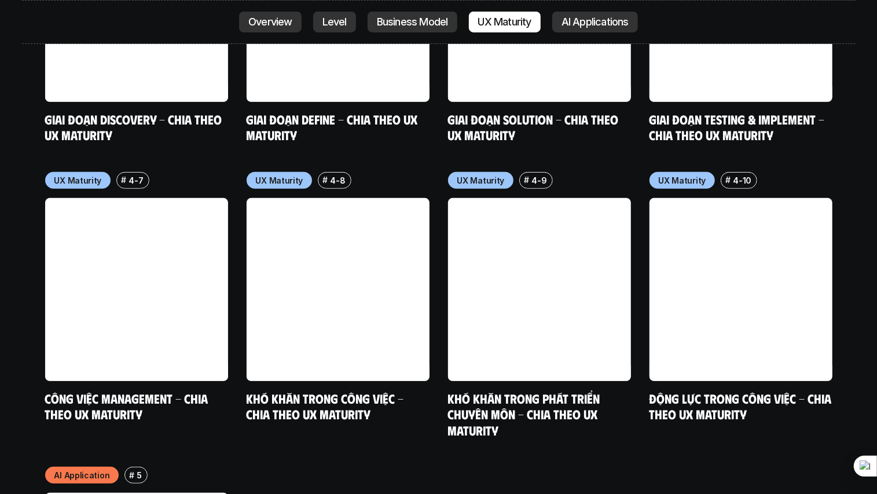
scroll to position [6057, 0]
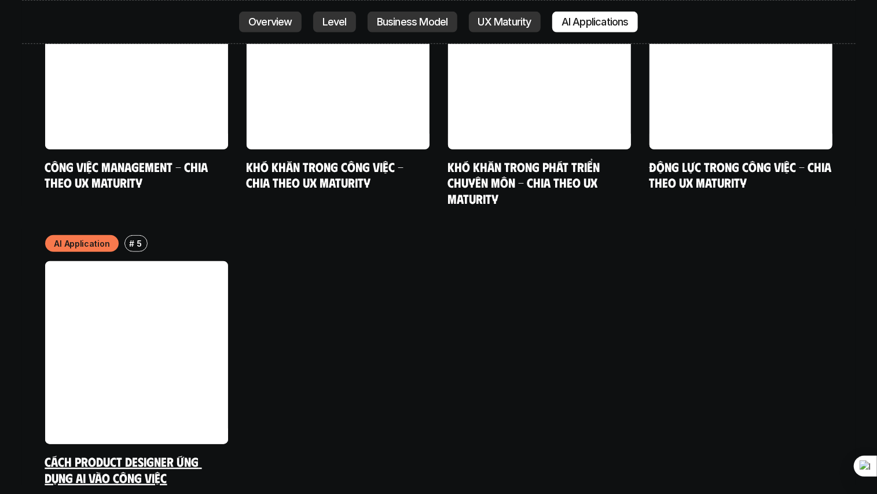
click at [145, 276] on link at bounding box center [136, 352] width 183 height 183
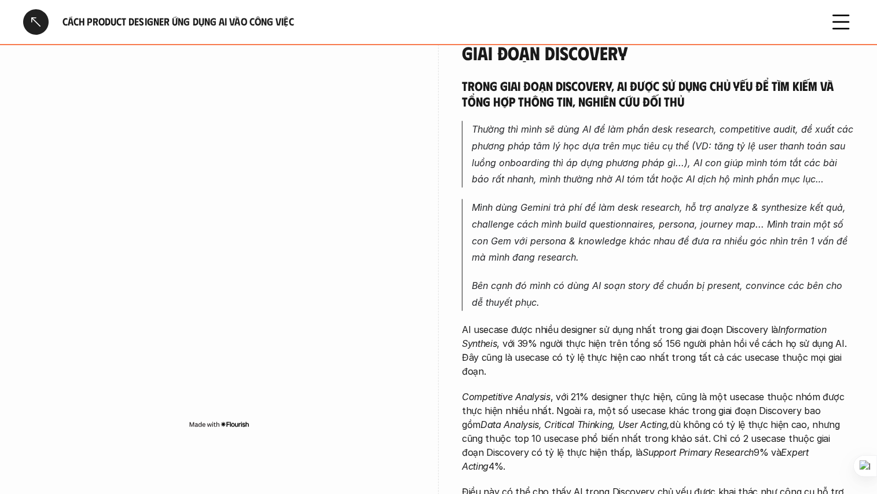
scroll to position [637, 0]
